Goal: Book appointment/travel/reservation

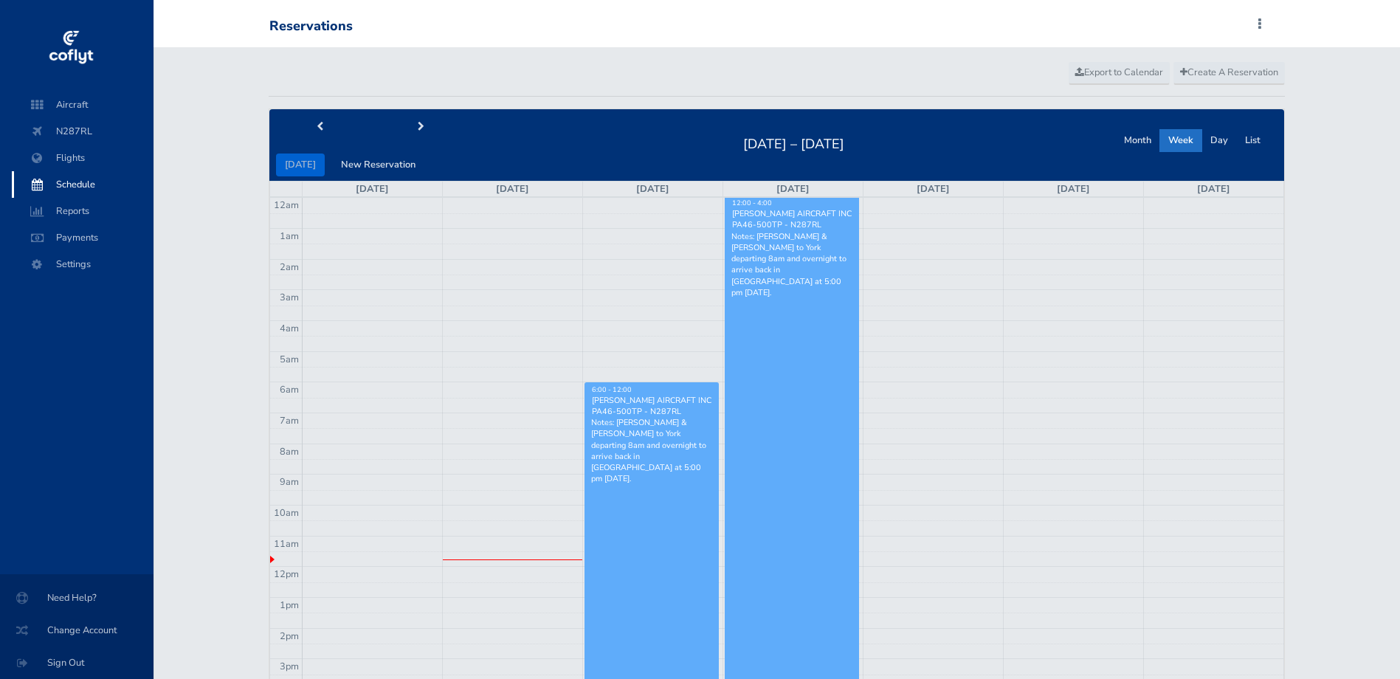
click at [681, 493] on link "6:00 - 12:00 [PERSON_NAME] AIRCRAFT INC PA46-500TP - N287RL Notes: [PERSON_NAME…" at bounding box center [652, 658] width 134 height 552
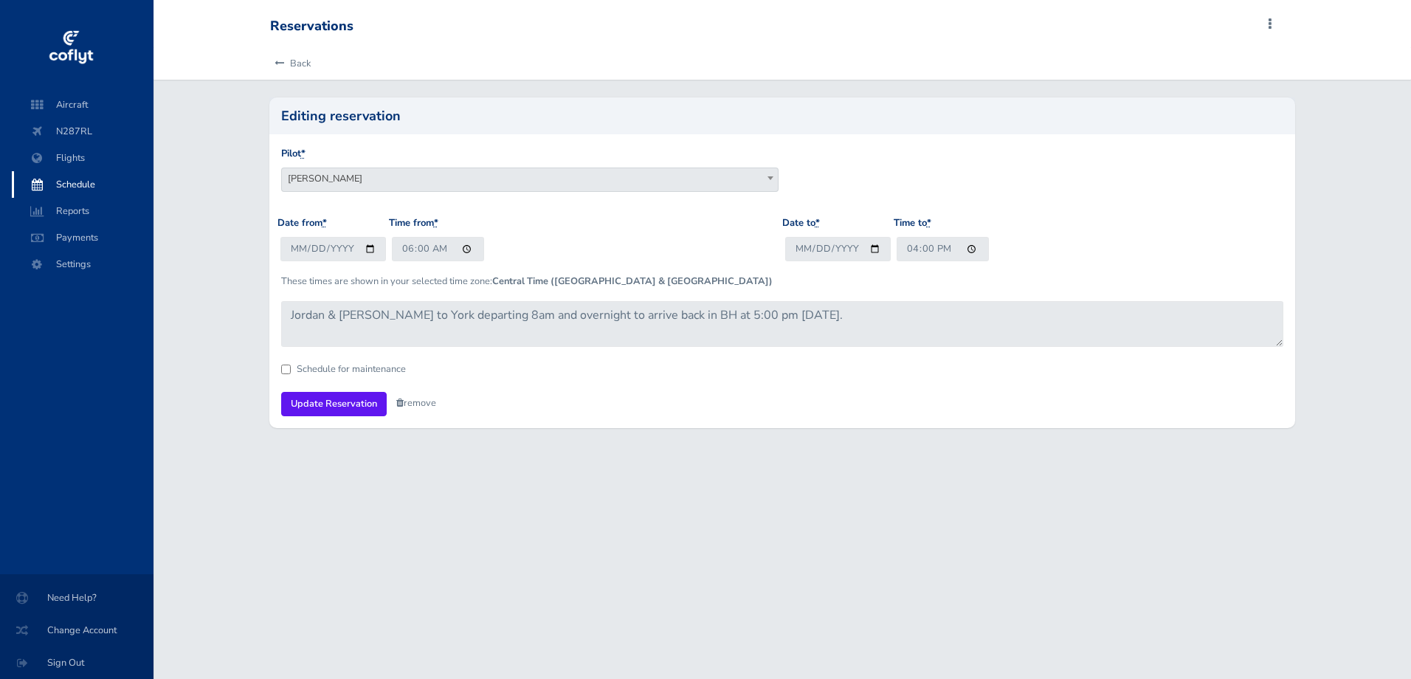
click at [412, 402] on link "remove" at bounding box center [416, 402] width 40 height 13
click at [412, 402] on link "Are you sure?" at bounding box center [432, 403] width 72 height 21
